Goal: Communication & Community: Answer question/provide support

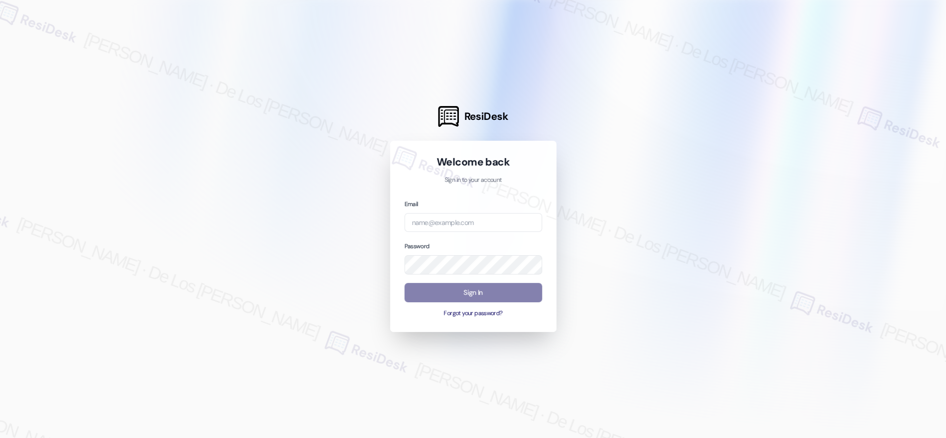
click at [799, 114] on div at bounding box center [473, 219] width 946 height 438
click at [497, 226] on input "email" at bounding box center [473, 222] width 138 height 19
paste input "automated-surveys-crawford_hoying-resen.six@crawford_[DOMAIN_NAME]"
type input "automated-surveys-crawford_hoying-resen.six@crawford_[DOMAIN_NAME]"
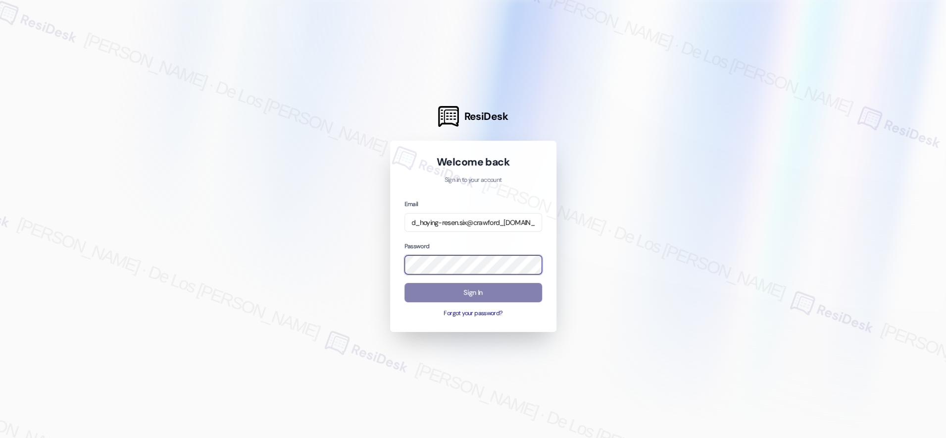
scroll to position [0, 0]
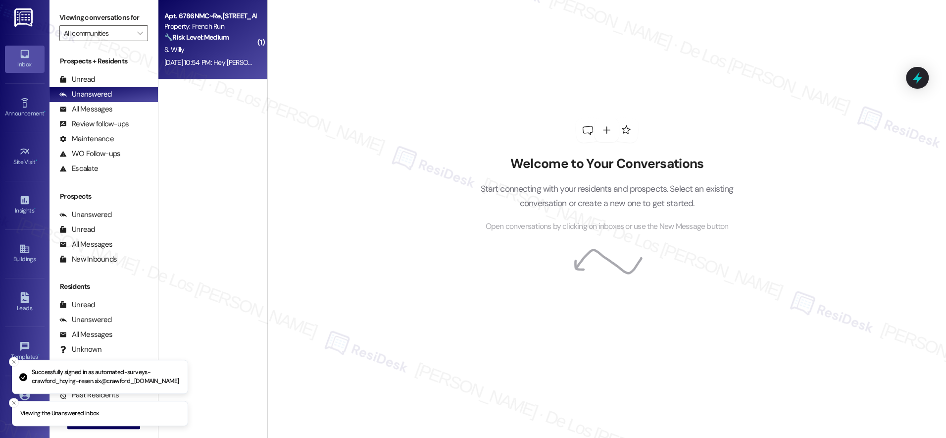
click at [206, 46] on div "S. Willy" at bounding box center [210, 50] width 94 height 12
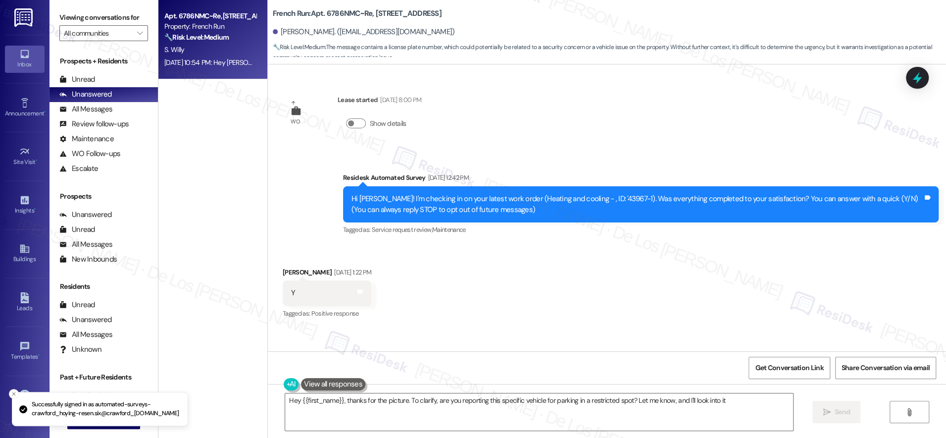
type textarea "Hey {{first_name}}, thanks for the picture. To clarify, are you reporting this …"
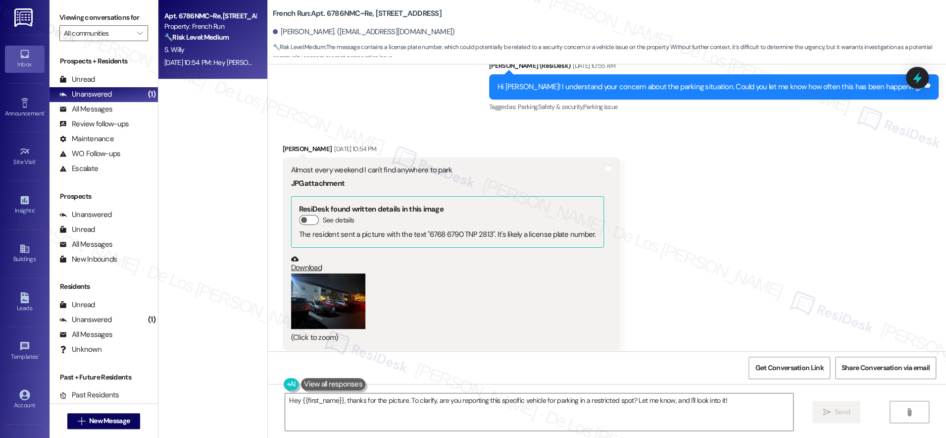
scroll to position [543, 0]
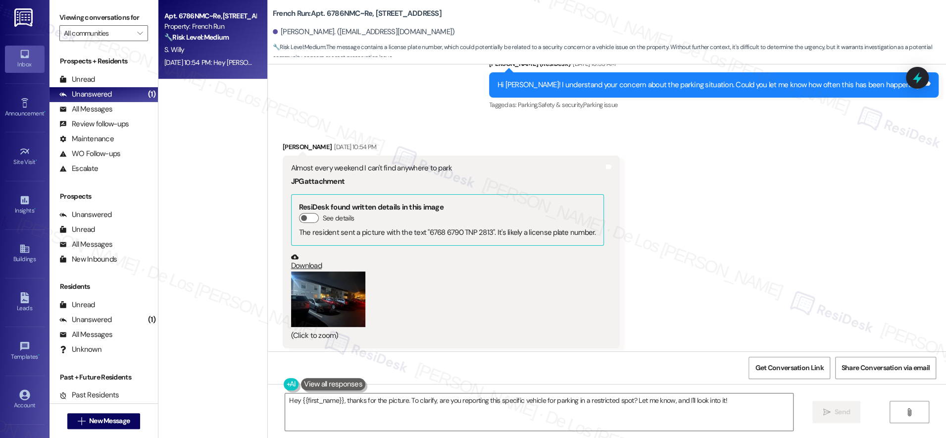
click at [326, 300] on button "Zoom image" at bounding box center [328, 299] width 74 height 56
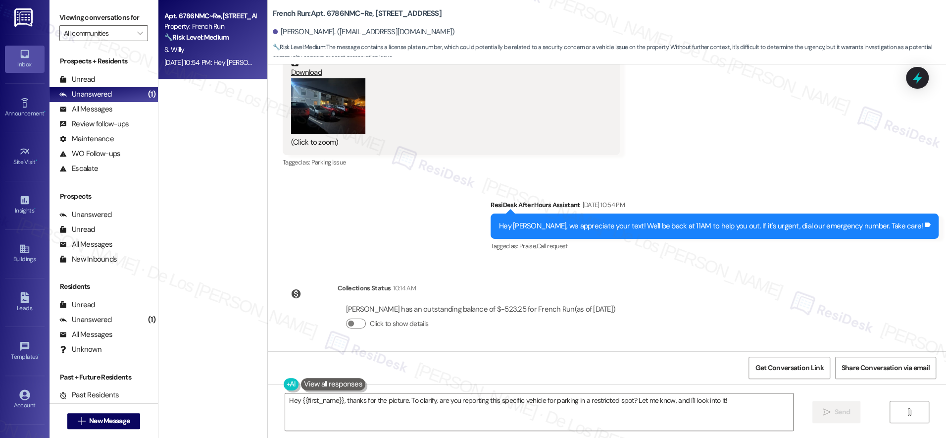
scroll to position [650, 0]
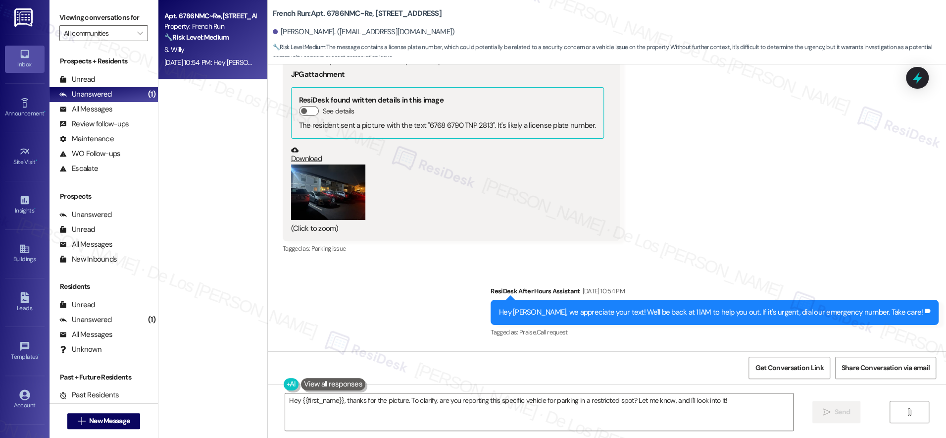
click at [332, 202] on button "Zoom image" at bounding box center [328, 192] width 74 height 56
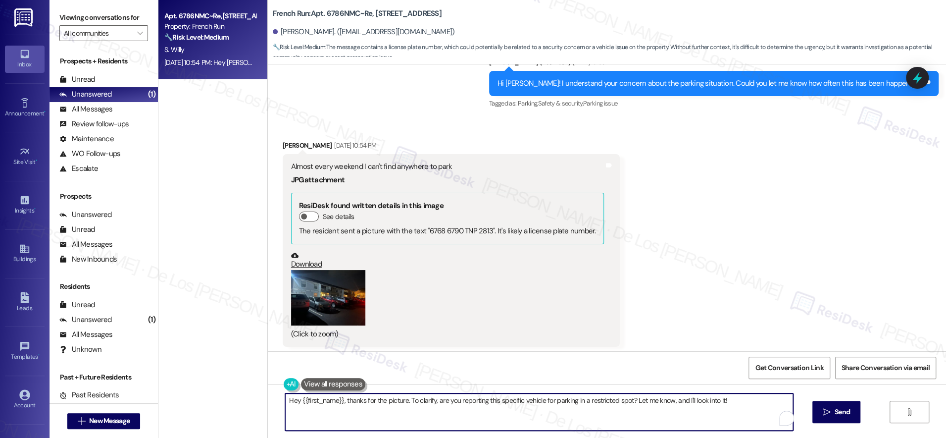
drag, startPoint x: 402, startPoint y: 401, endPoint x: 721, endPoint y: 415, distance: 319.2
click at [721, 415] on textarea "Hey {{first_name}}, thanks for the picture. To clarify, are you reporting this …" at bounding box center [539, 411] width 508 height 37
click at [665, 398] on textarea "Hey {{first_name}}, thanks for the picture. Sorry to hear that you are having a…" at bounding box center [539, 411] width 508 height 37
paste textarea "i {{first_name}}, thank you for sending over the picture. I’m really sorry to h…"
drag, startPoint x: 725, startPoint y: 396, endPoint x: 319, endPoint y: 408, distance: 406.2
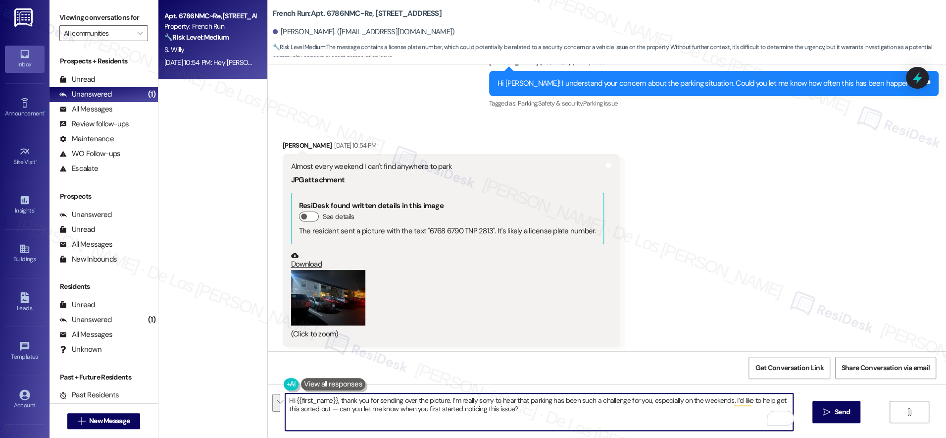
click at [319, 408] on textarea "Hi {{first_name}}, thank you for sending over the picture. I’m really sorry to …" at bounding box center [539, 411] width 508 height 37
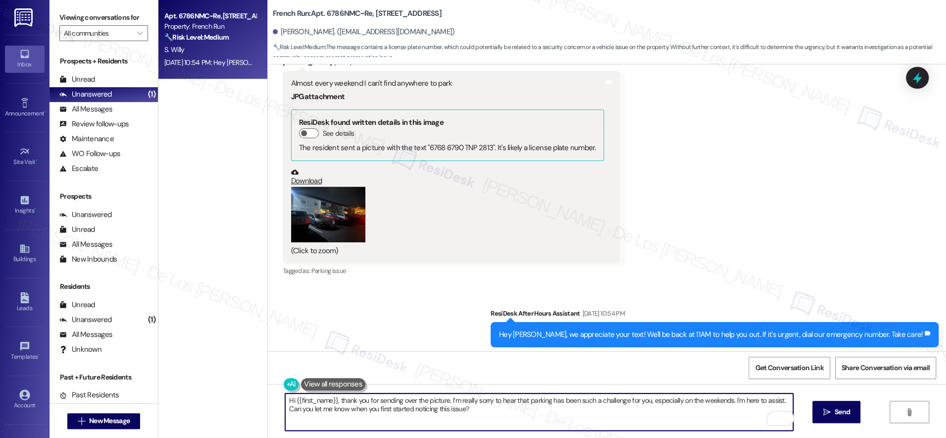
scroll to position [636, 0]
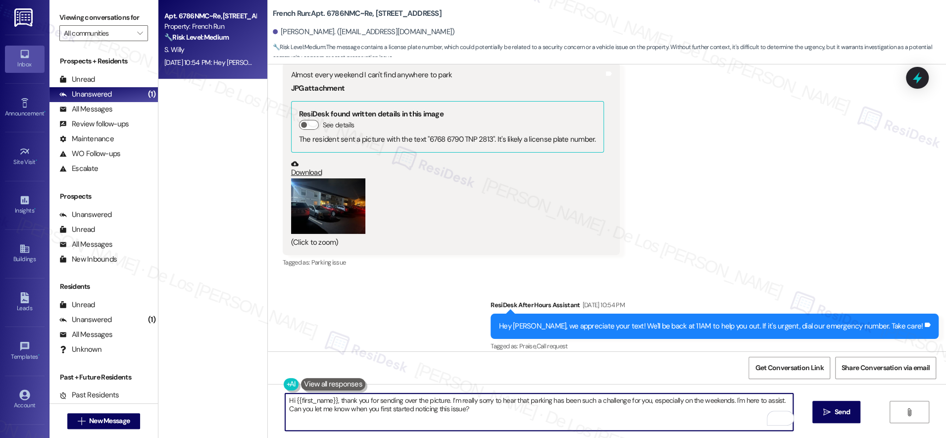
drag, startPoint x: 371, startPoint y: 408, endPoint x: 400, endPoint y: 398, distance: 31.0
click at [371, 408] on textarea "Hi {{first_name}}, thank you for sending over the picture. I’m really sorry to …" at bounding box center [539, 411] width 508 height 37
type textarea "Hi {{first_name}}, thank you for sending over the picture. I’m really sorry to …"
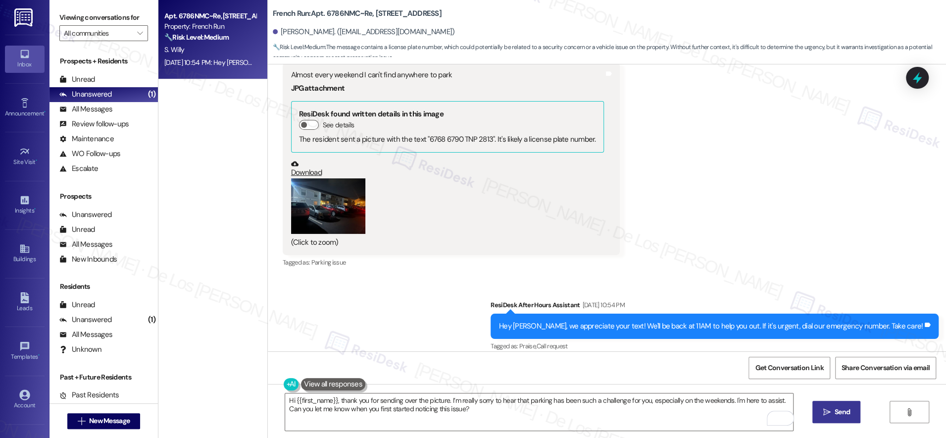
click at [829, 413] on span " Send" at bounding box center [836, 411] width 31 height 10
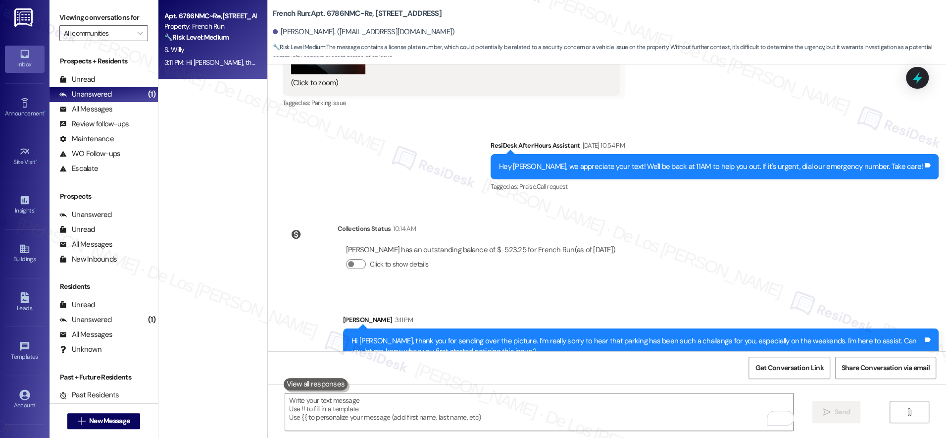
scroll to position [816, 0]
